Goal: Information Seeking & Learning: Compare options

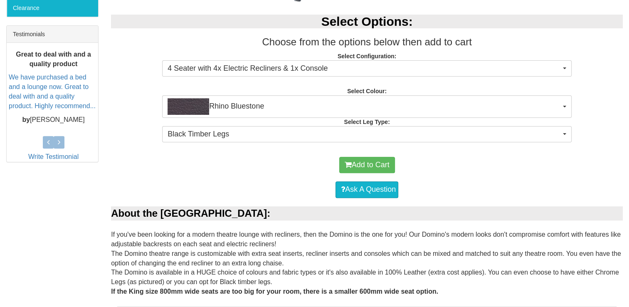
scroll to position [291, 0]
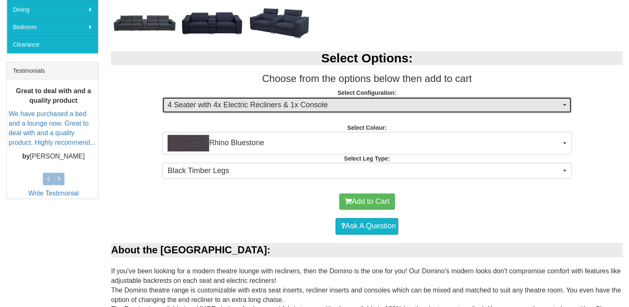
click at [321, 98] on button "4 Seater with 4x Electric Recliners & 1x Console" at bounding box center [367, 105] width 410 height 17
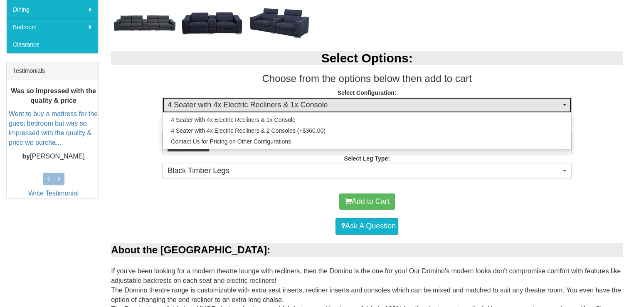
click at [321, 98] on button "4 Seater with 4x Electric Recliners & 1x Console" at bounding box center [367, 105] width 410 height 17
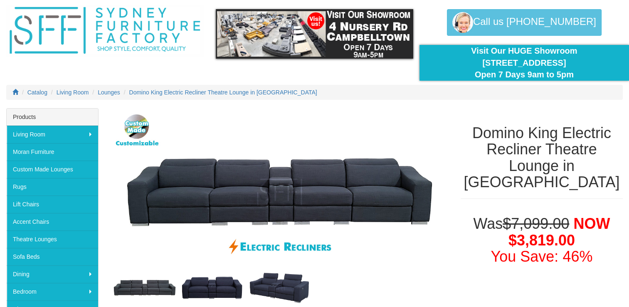
scroll to position [45, 0]
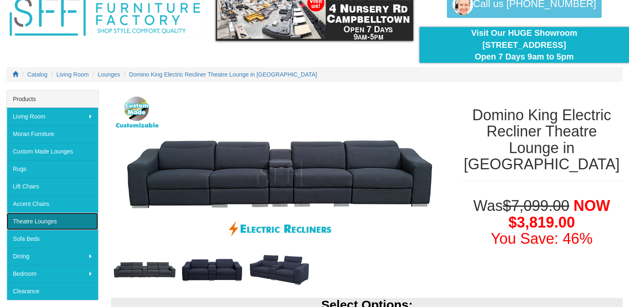
click at [32, 218] on link "Theatre Lounges" at bounding box center [52, 221] width 91 height 17
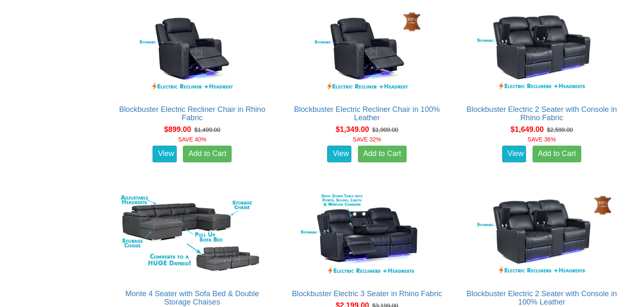
scroll to position [665, 0]
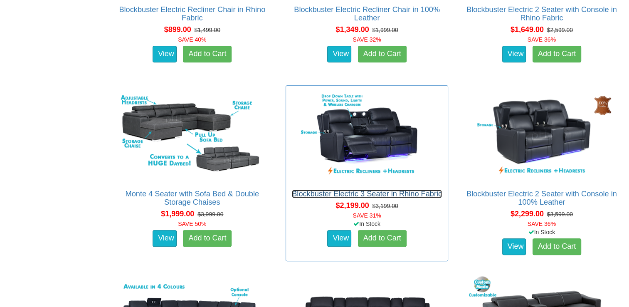
click at [405, 194] on link "Blockbuster Electric 3 Seater in Rhino Fabric" at bounding box center [367, 194] width 150 height 8
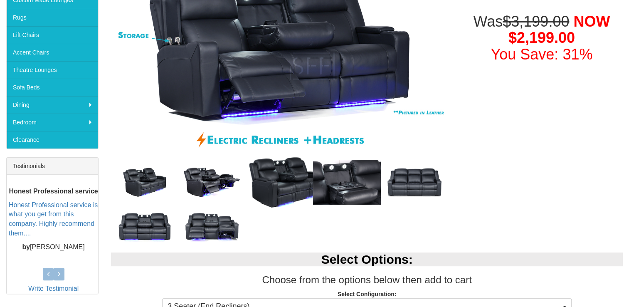
scroll to position [208, 0]
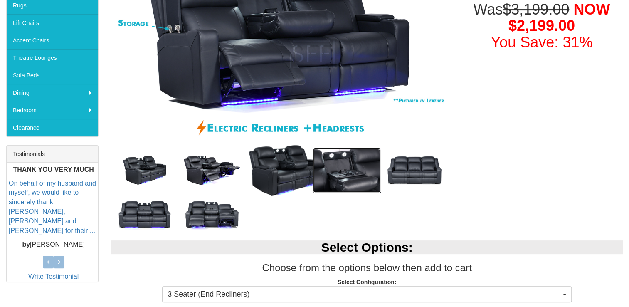
click at [347, 169] on img at bounding box center [346, 170] width 67 height 45
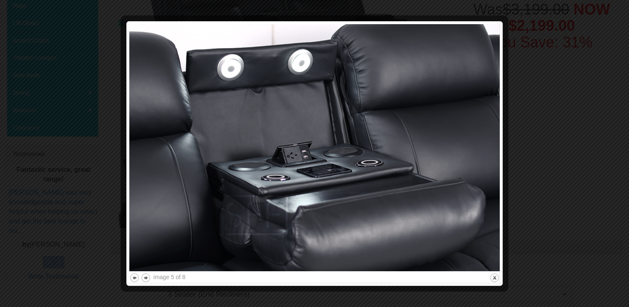
click at [534, 94] on div at bounding box center [314, 153] width 629 height 307
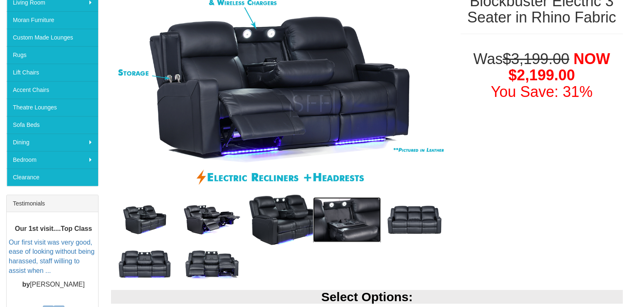
scroll to position [125, 0]
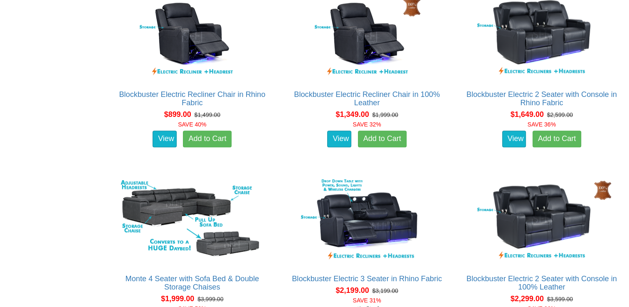
scroll to position [675, 0]
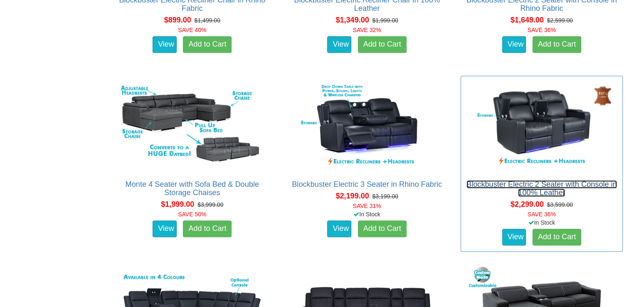
click at [541, 183] on link "Blockbuster Electric 2 Seater with Console in 100% Leather" at bounding box center [542, 188] width 151 height 17
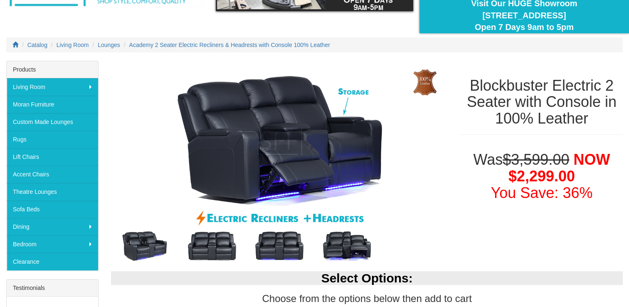
scroll to position [83, 0]
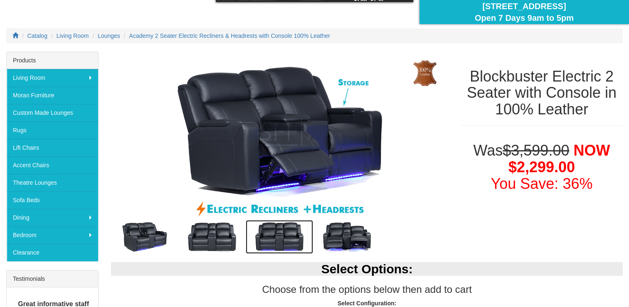
click at [275, 232] on img at bounding box center [279, 237] width 67 height 34
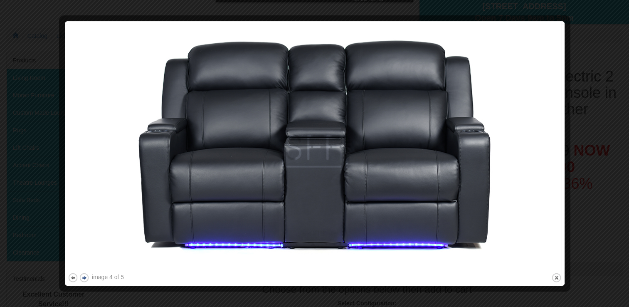
click at [84, 277] on button "next" at bounding box center [84, 277] width 10 height 10
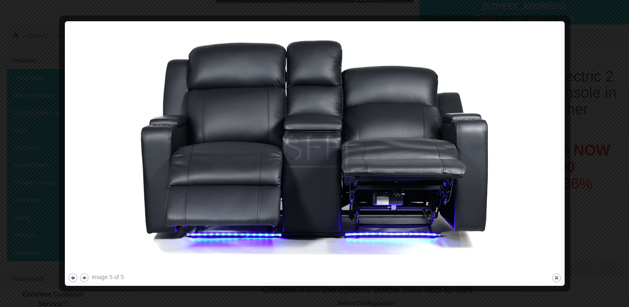
click at [72, 277] on button "previous" at bounding box center [73, 277] width 10 height 10
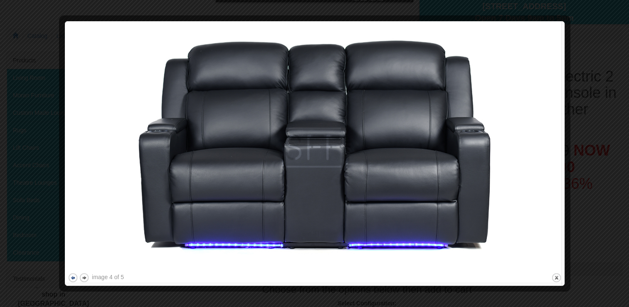
click at [72, 277] on button "previous" at bounding box center [73, 277] width 10 height 10
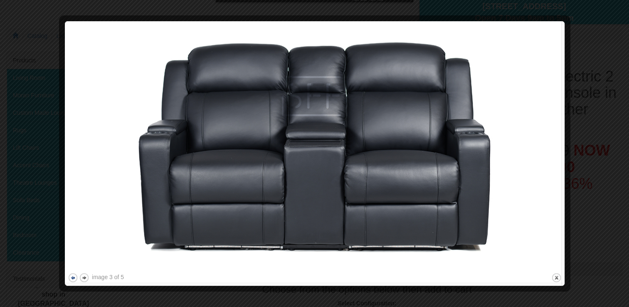
click at [72, 277] on button "previous" at bounding box center [73, 277] width 10 height 10
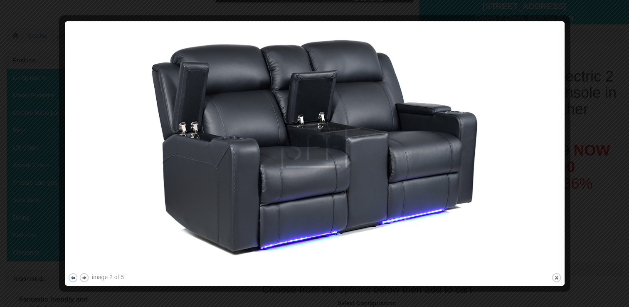
click at [72, 272] on div "image 2 of 5 previous next close" at bounding box center [315, 153] width 494 height 259
click at [584, 28] on div at bounding box center [314, 153] width 629 height 307
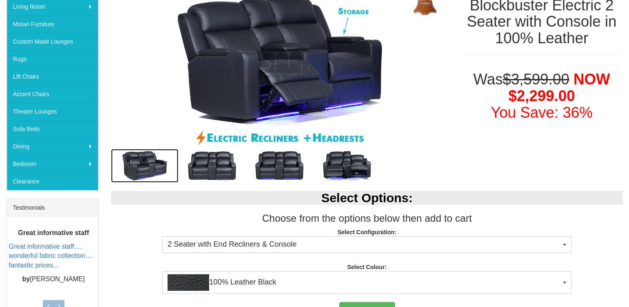
scroll to position [125, 0]
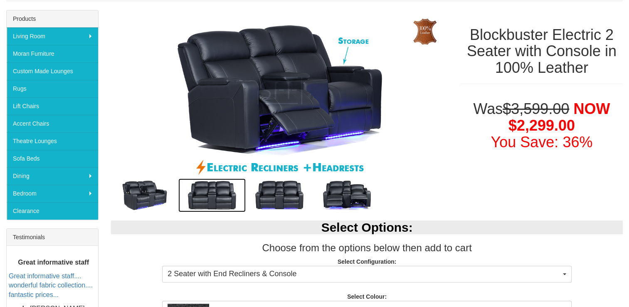
click at [220, 190] on img at bounding box center [211, 195] width 67 height 34
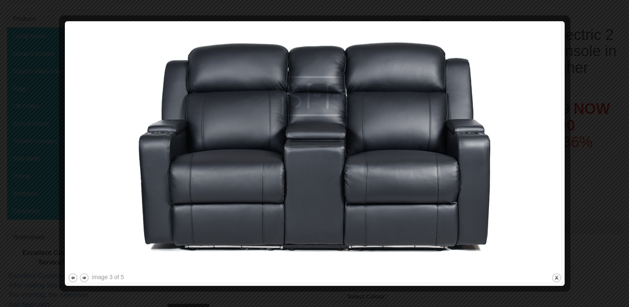
click at [319, 141] on img at bounding box center [315, 147] width 494 height 247
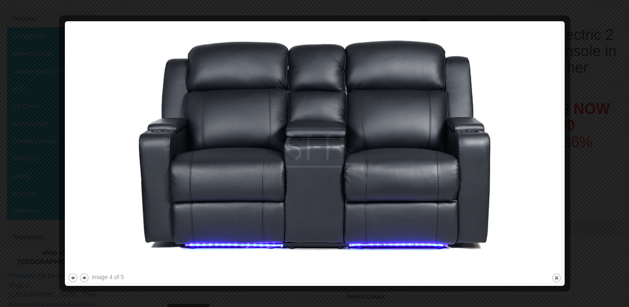
click at [297, 145] on img at bounding box center [315, 147] width 494 height 247
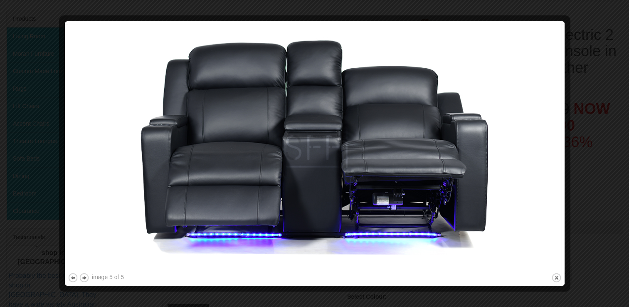
click at [297, 145] on img at bounding box center [315, 147] width 494 height 247
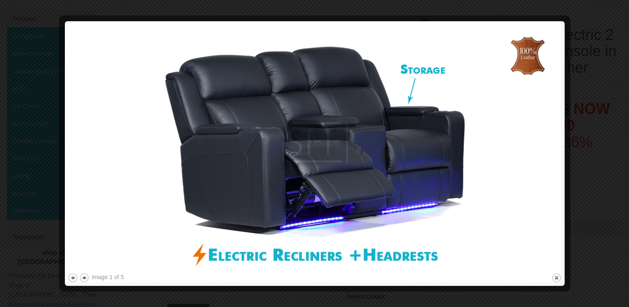
click at [297, 145] on img at bounding box center [315, 147] width 494 height 247
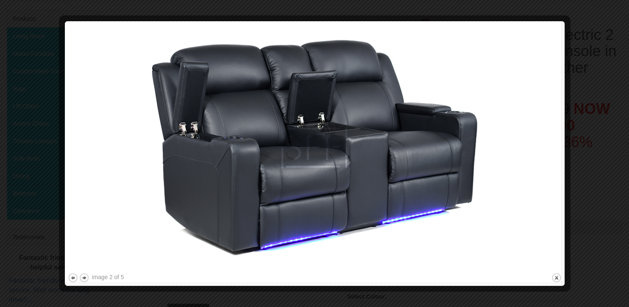
click at [297, 145] on img at bounding box center [315, 147] width 494 height 247
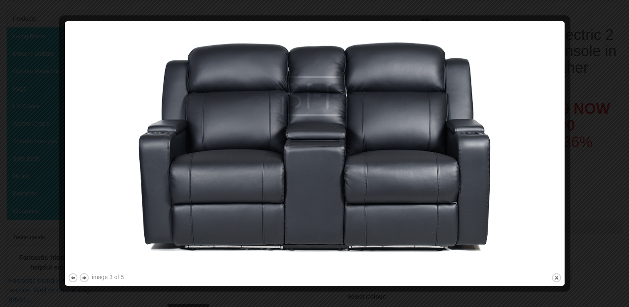
click at [599, 18] on div at bounding box center [314, 153] width 629 height 307
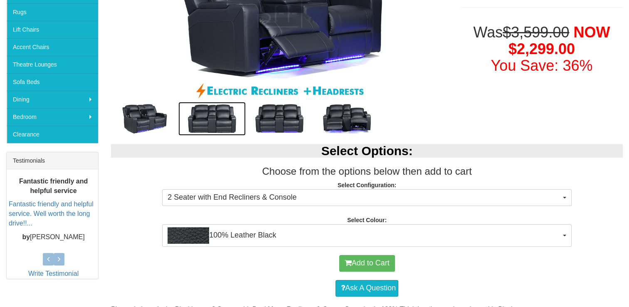
scroll to position [291, 0]
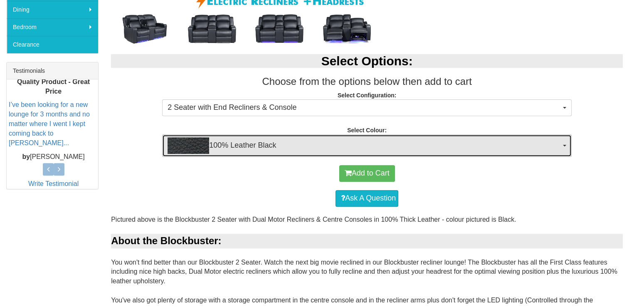
click at [421, 144] on span "100% Leather Black" at bounding box center [364, 145] width 393 height 17
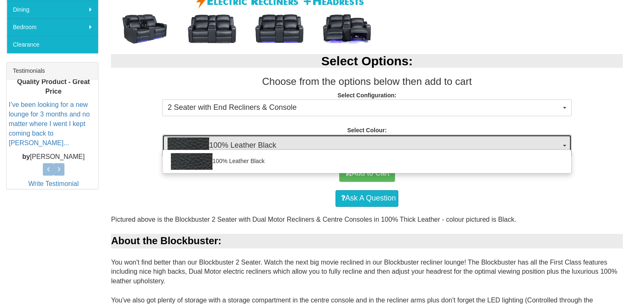
click at [421, 144] on span "100% Leather Black" at bounding box center [364, 145] width 393 height 17
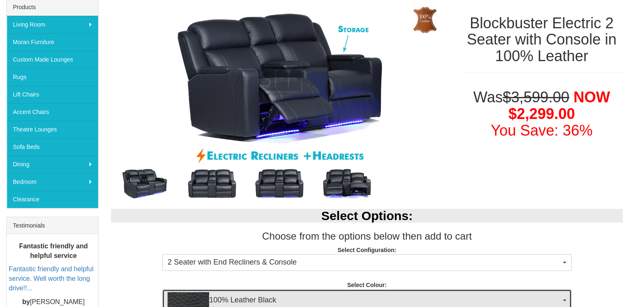
scroll to position [125, 0]
